Goal: Task Accomplishment & Management: Use online tool/utility

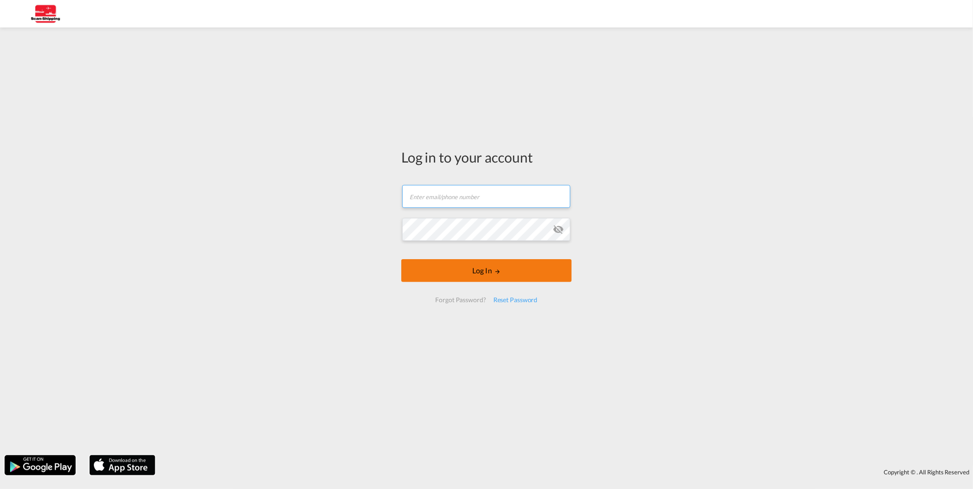
type input "[EMAIL_ADDRESS][DOMAIN_NAME]"
click at [478, 273] on button "Log In" at bounding box center [486, 270] width 170 height 23
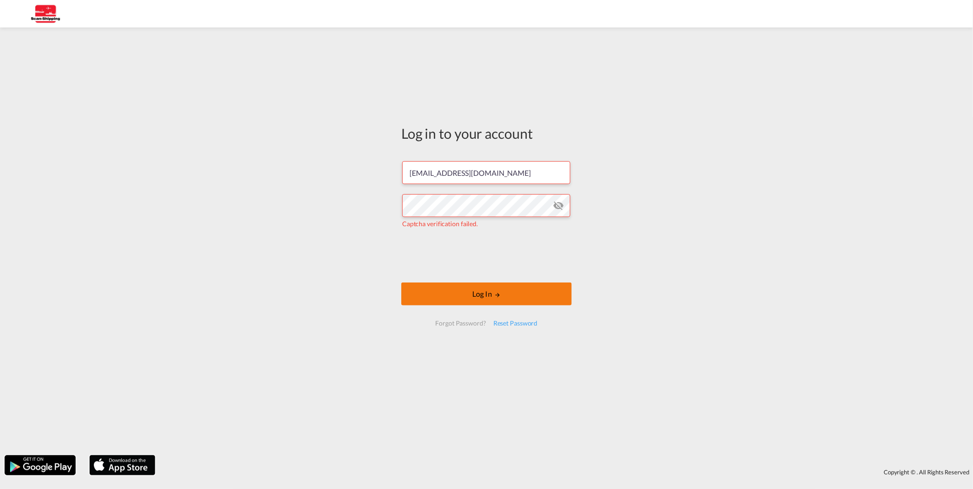
click at [493, 296] on button "Log In" at bounding box center [486, 294] width 170 height 23
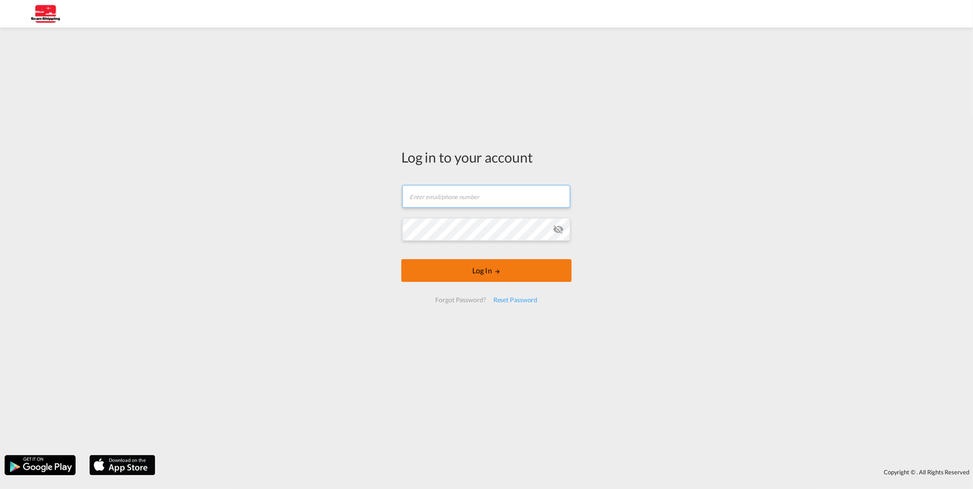
type input "[EMAIL_ADDRESS][DOMAIN_NAME]"
click at [488, 266] on button "Log In" at bounding box center [486, 270] width 170 height 23
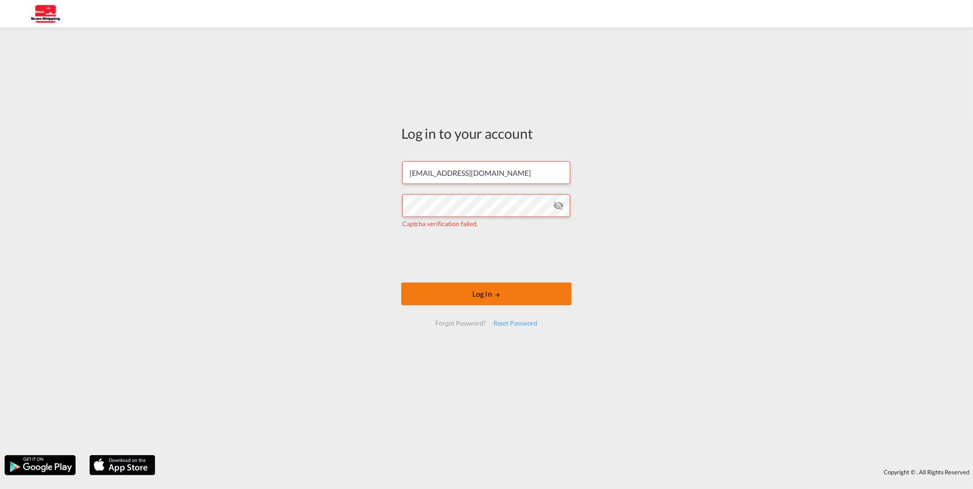
click at [500, 292] on md-icon "LOGIN" at bounding box center [498, 295] width 6 height 6
